Goal: Task Accomplishment & Management: Complete application form

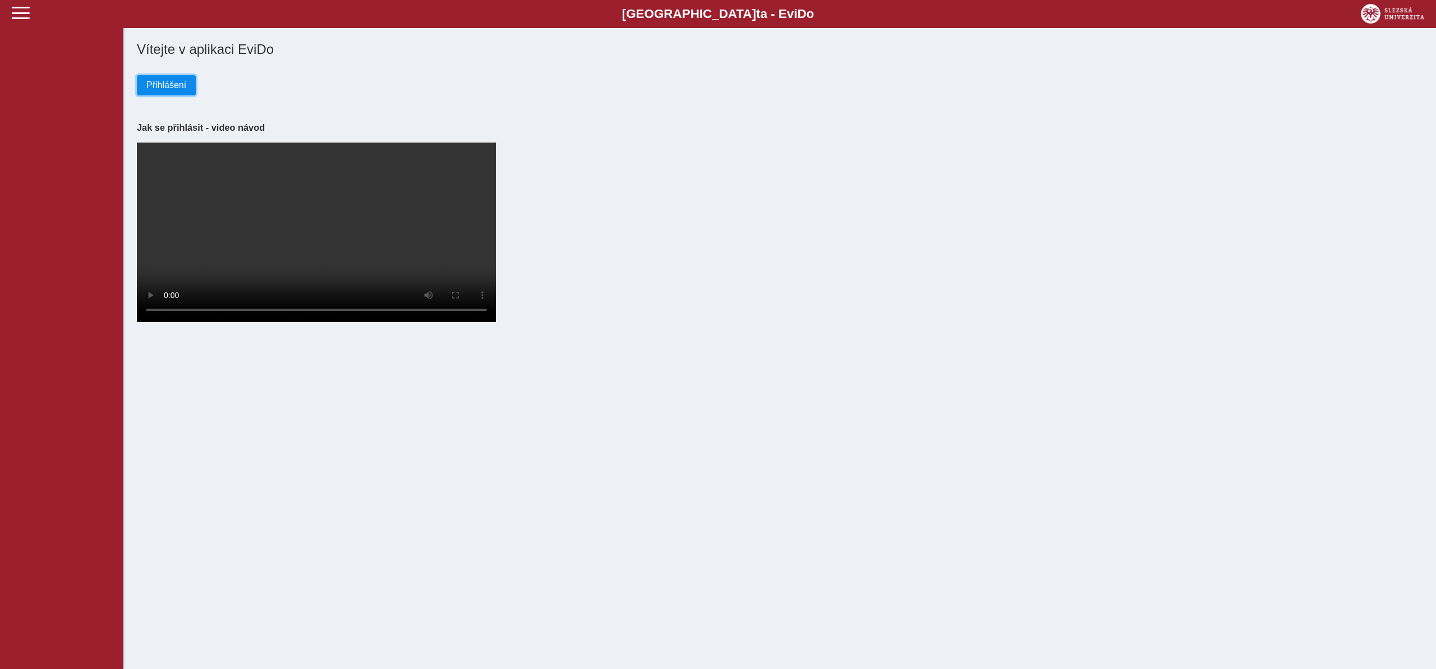
click at [154, 83] on span "Přihlášení" at bounding box center [166, 85] width 40 height 10
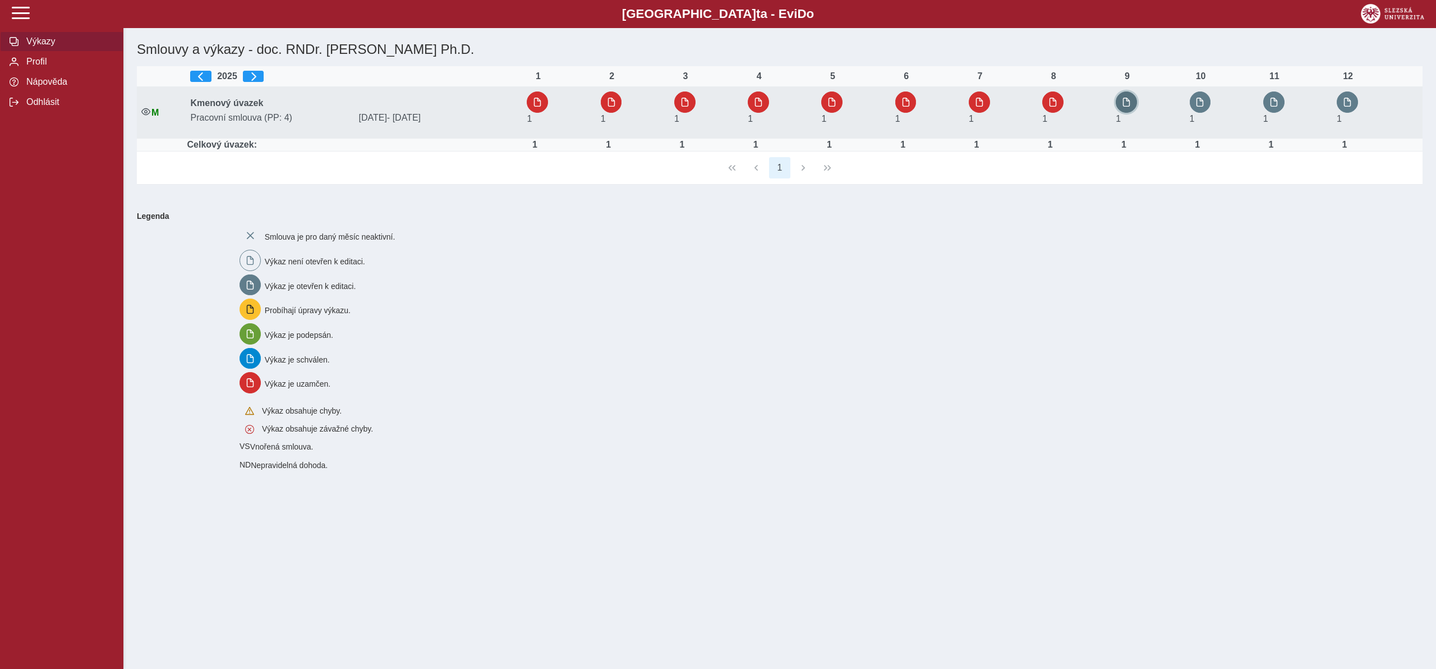
click at [1133, 99] on button "button" at bounding box center [1126, 101] width 21 height 21
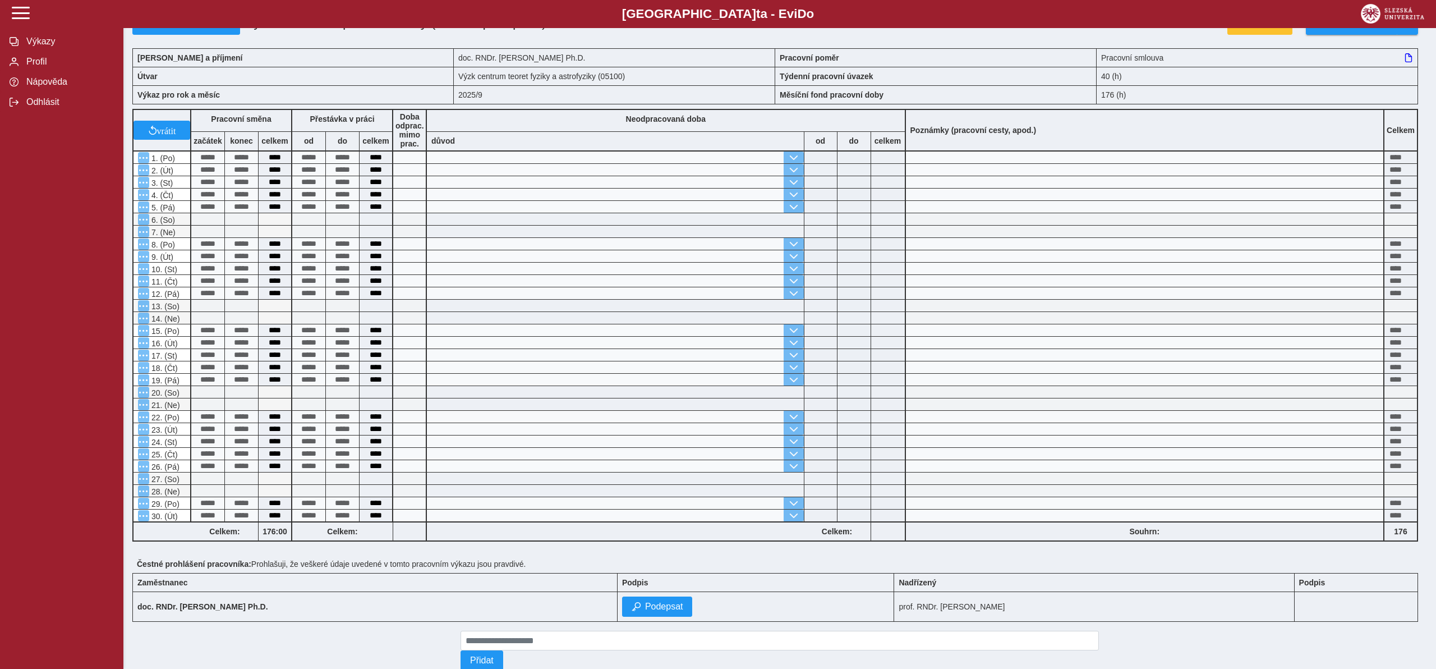
scroll to position [62, 0]
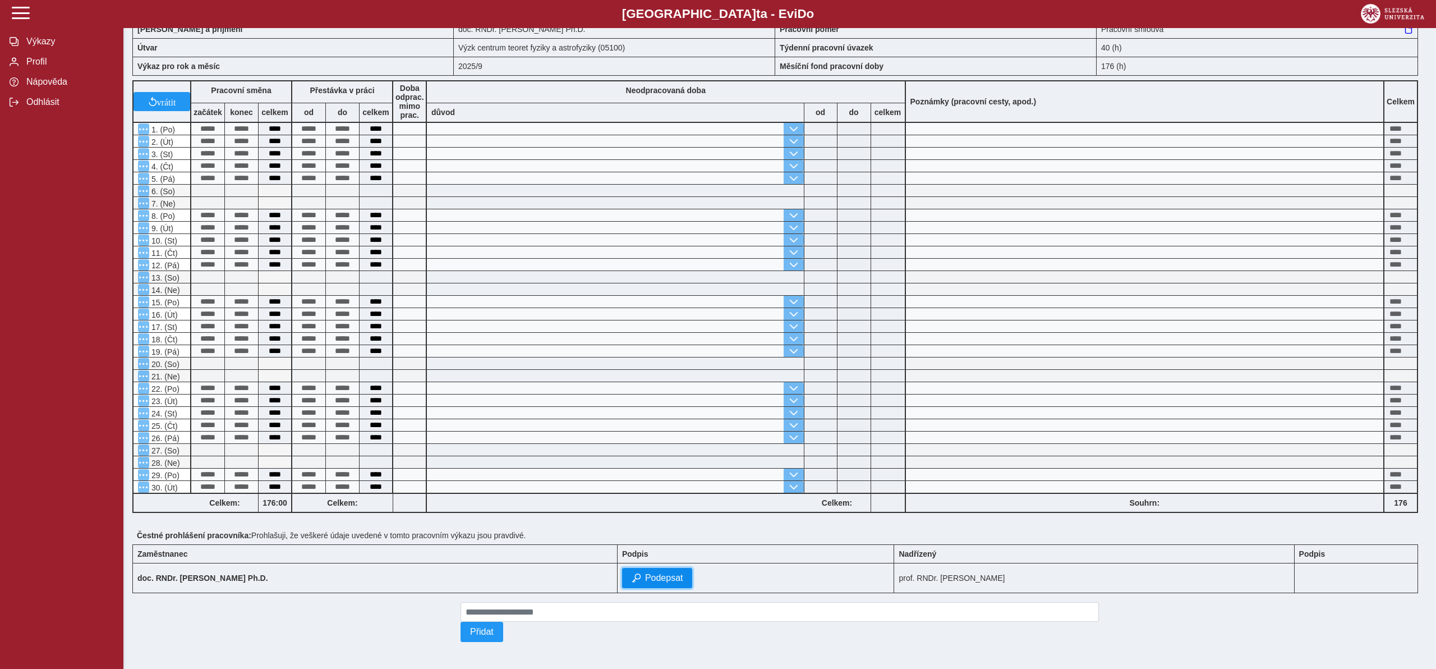
click at [645, 576] on span "Podepsat" at bounding box center [664, 578] width 38 height 10
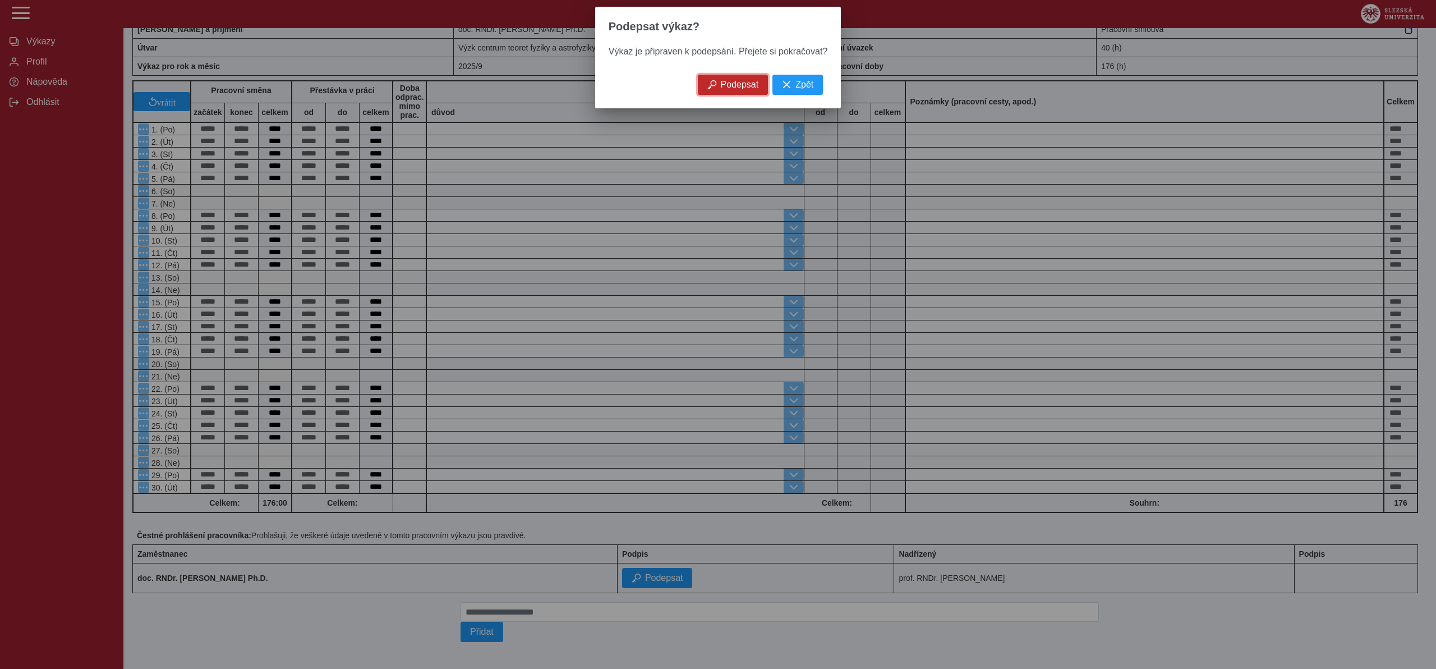
click at [737, 91] on button "Podepsat" at bounding box center [733, 85] width 71 height 20
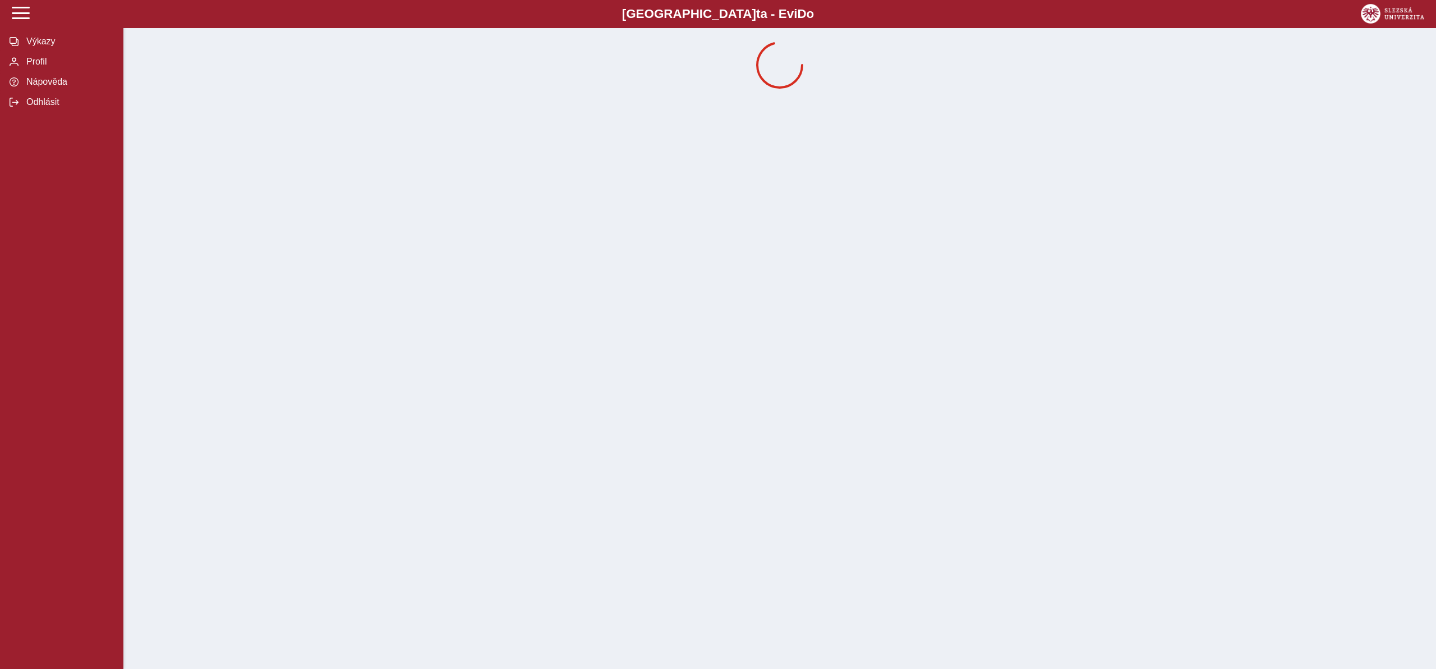
scroll to position [0, 0]
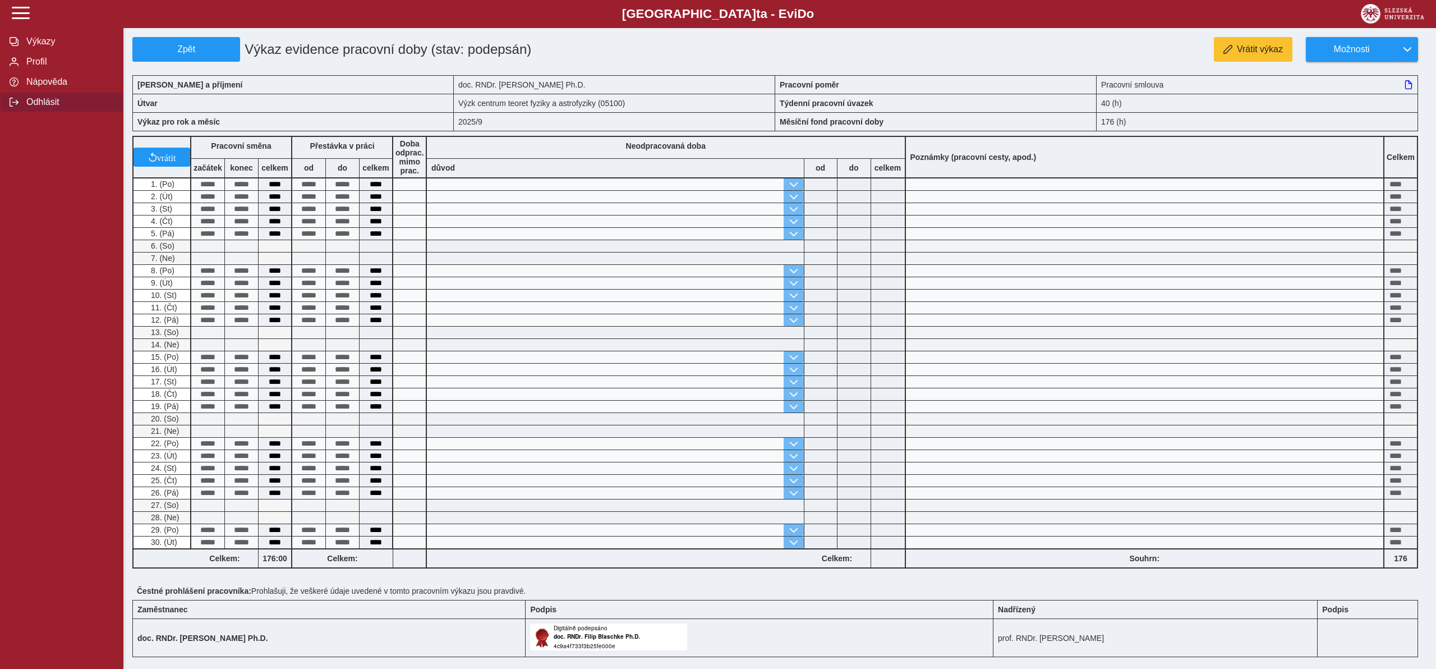
click at [47, 103] on span "Odhlásit" at bounding box center [68, 102] width 91 height 10
